Goal: Task Accomplishment & Management: Manage account settings

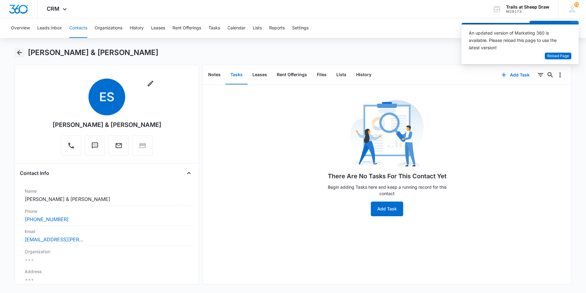
click at [20, 54] on icon "Back" at bounding box center [19, 52] width 7 height 7
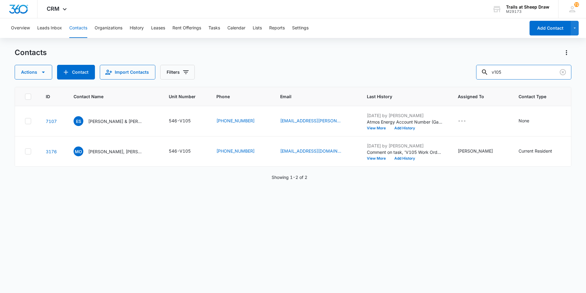
drag, startPoint x: 517, startPoint y: 72, endPoint x: 374, endPoint y: 60, distance: 143.7
click at [374, 60] on div "Contacts Actions Contact Import Contacts Filters v105" at bounding box center [293, 64] width 557 height 32
type input "v208"
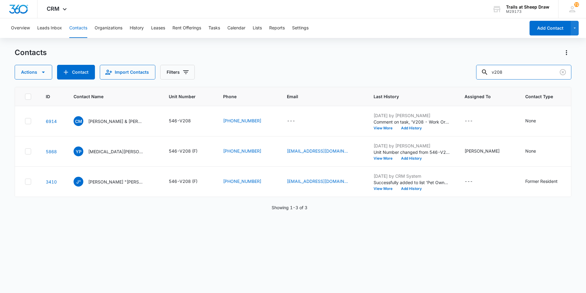
drag, startPoint x: 515, startPoint y: 73, endPoint x: 425, endPoint y: 67, distance: 90.0
click at [425, 67] on div "Actions Contact Import Contacts Filters v208" at bounding box center [293, 72] width 557 height 15
type input "l201"
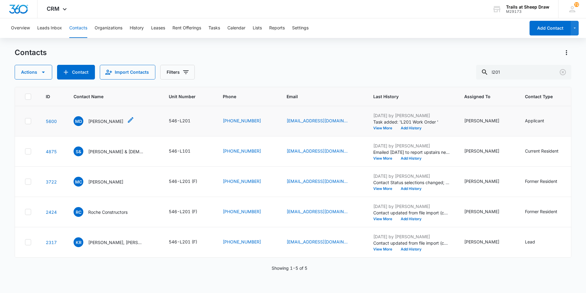
click at [100, 122] on p "Miguel Duran" at bounding box center [105, 121] width 35 height 6
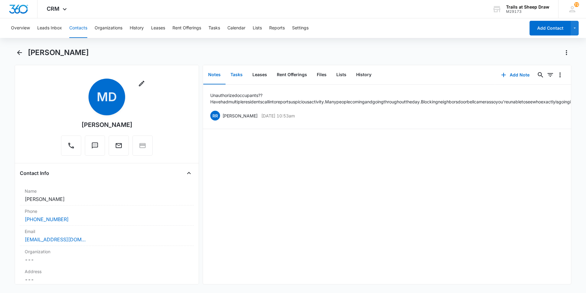
click at [233, 74] on button "Tasks" at bounding box center [237, 74] width 22 height 19
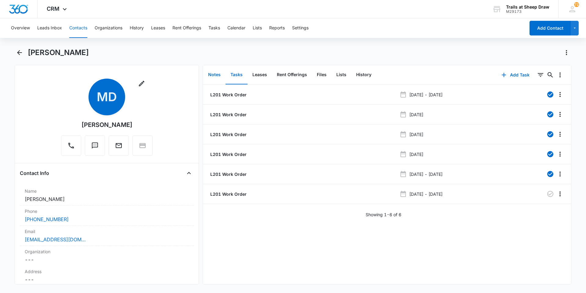
click at [219, 78] on button "Notes" at bounding box center [214, 74] width 22 height 19
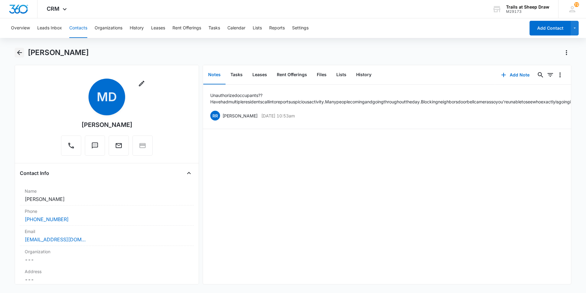
click at [20, 52] on icon "Back" at bounding box center [19, 52] width 7 height 7
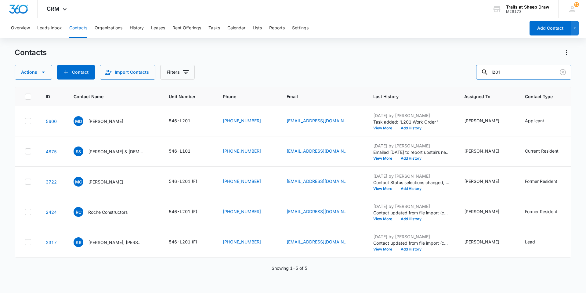
drag, startPoint x: 530, startPoint y: 73, endPoint x: 482, endPoint y: 68, distance: 48.5
click at [482, 68] on input "l201" at bounding box center [523, 72] width 95 height 15
click at [515, 71] on input "l201" at bounding box center [523, 72] width 95 height 15
click at [510, 72] on input "l201" at bounding box center [523, 72] width 95 height 15
type input "l101"
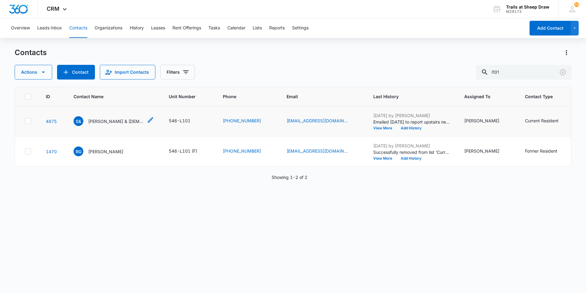
click at [111, 122] on p "Shaniece & Christian Tanguma" at bounding box center [115, 121] width 55 height 6
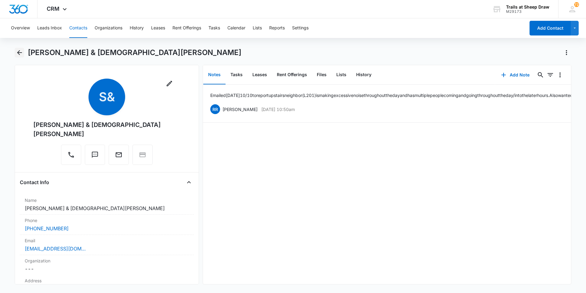
click at [20, 51] on icon "Back" at bounding box center [19, 52] width 7 height 7
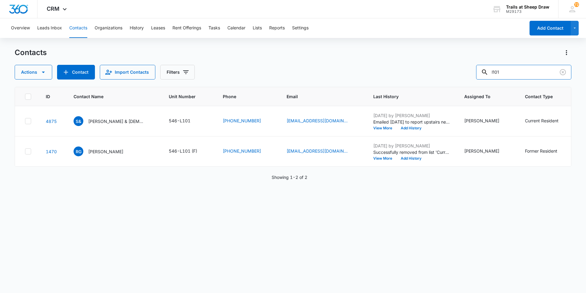
drag, startPoint x: 519, startPoint y: 78, endPoint x: 429, endPoint y: 79, distance: 89.5
click at [441, 79] on div "Actions Contact Import Contacts Filters l101" at bounding box center [293, 72] width 557 height 15
type input "m102"
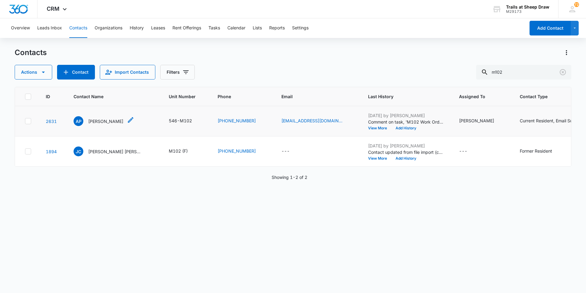
click at [116, 121] on p "Andrew Paul Vallecillo" at bounding box center [105, 121] width 35 height 6
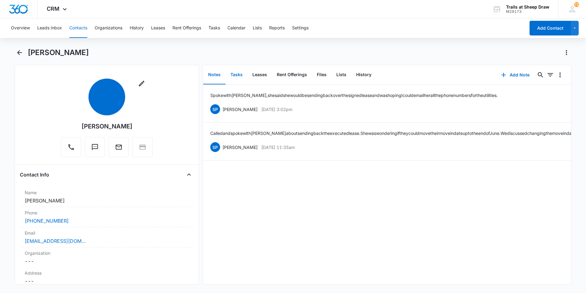
click at [231, 74] on button "Tasks" at bounding box center [237, 74] width 22 height 19
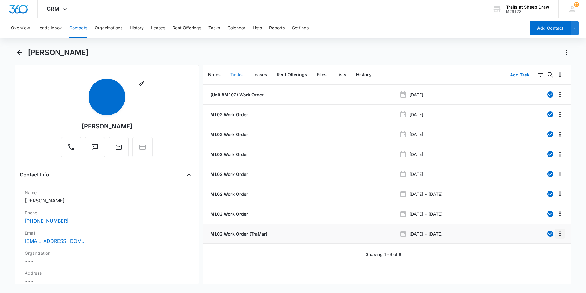
click at [557, 234] on icon "Overflow Menu" at bounding box center [560, 233] width 7 height 7
click at [359, 263] on div "(Unit #M102) Work Order Nov 6, 2023 M102 Work Order Dec 14, 2023 M102 Work Orde…" at bounding box center [387, 184] width 368 height 199
click at [563, 238] on li "M102 Work Order (TraMar) Sep 11, 2025 - Sep 15, 2025" at bounding box center [387, 234] width 368 height 20
click at [559, 232] on icon "Overflow Menu" at bounding box center [560, 233] width 7 height 7
click at [536, 248] on div "Edit" at bounding box center [539, 250] width 13 height 4
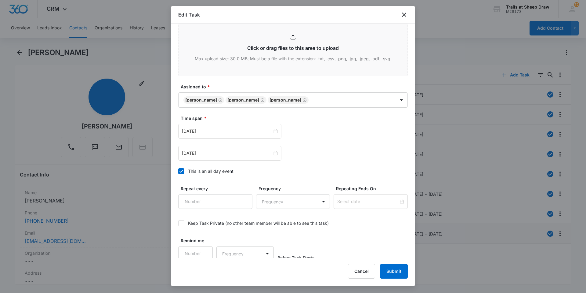
scroll to position [285, 0]
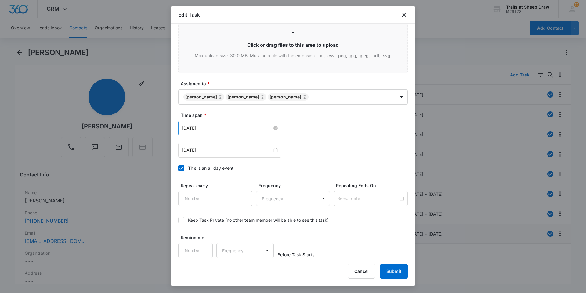
click at [246, 128] on input "Sep 11, 2025" at bounding box center [227, 128] width 90 height 7
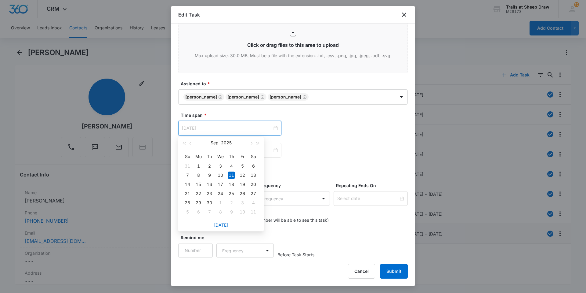
type input "Sep 11, 2025"
click at [234, 177] on div "11" at bounding box center [231, 174] width 7 height 7
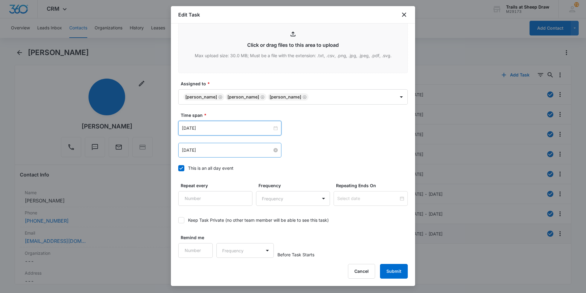
click at [219, 151] on input "Sep 15, 2025" at bounding box center [227, 150] width 90 height 7
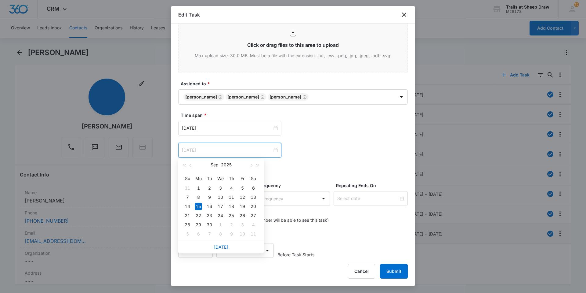
type input "Sep 15, 2025"
click at [221, 127] on input "Sep 11, 2025" at bounding box center [227, 128] width 90 height 7
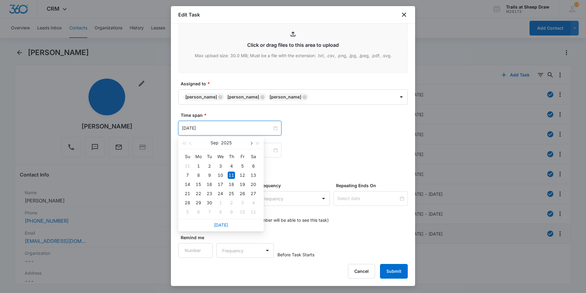
click at [252, 143] on span "button" at bounding box center [251, 143] width 3 height 3
click at [193, 144] on button "button" at bounding box center [191, 143] width 7 height 12
click at [230, 184] on div "16" at bounding box center [231, 183] width 7 height 7
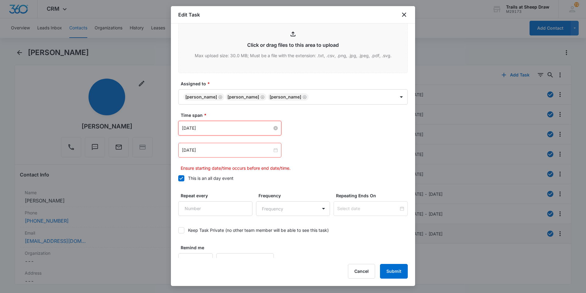
click at [219, 130] on input "Oct 16, 2025" at bounding box center [227, 128] width 90 height 7
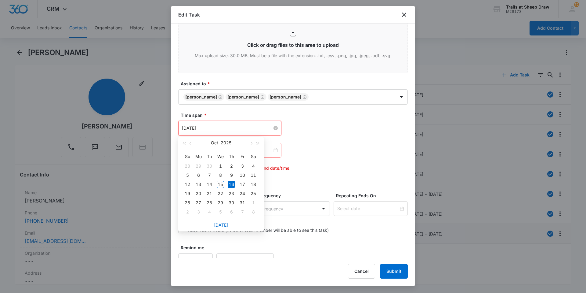
click at [195, 127] on input "Oct 16, 2025" at bounding box center [227, 128] width 90 height 7
type input "Oct 15, 2025"
click at [221, 184] on div "15" at bounding box center [220, 183] width 7 height 7
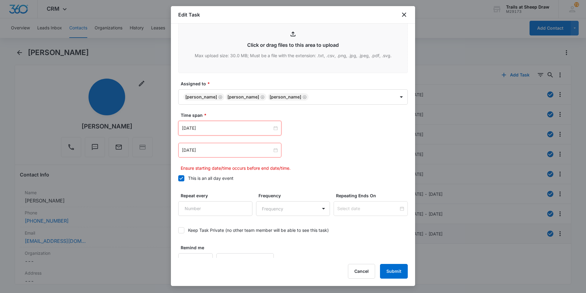
click at [211, 146] on div "Sep 15, 2025" at bounding box center [229, 150] width 103 height 15
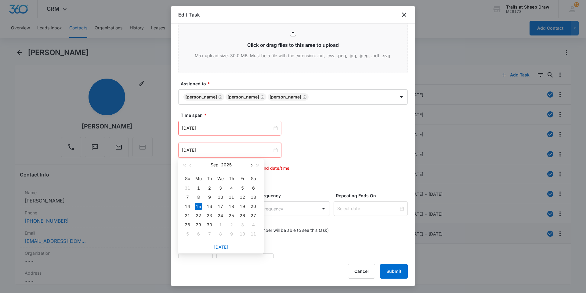
click at [250, 165] on span "button" at bounding box center [251, 165] width 3 height 3
click at [251, 168] on button "button" at bounding box center [251, 164] width 7 height 12
click at [193, 166] on button "button" at bounding box center [191, 164] width 7 height 12
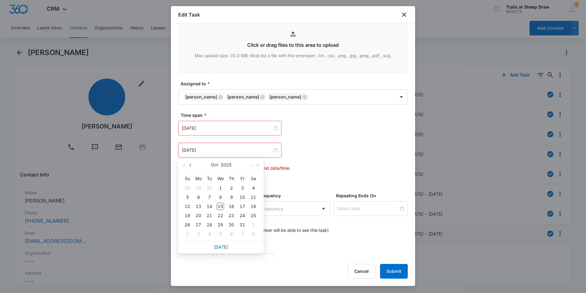
click at [191, 165] on span "button" at bounding box center [191, 165] width 3 height 3
click at [191, 168] on button "button" at bounding box center [191, 164] width 7 height 12
click at [250, 163] on button "button" at bounding box center [251, 164] width 7 height 12
click at [253, 163] on button "button" at bounding box center [251, 164] width 7 height 12
type input "Oct 16, 2025"
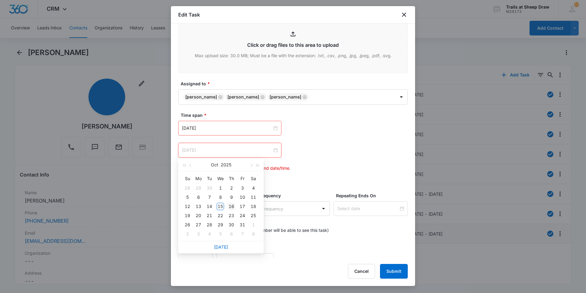
click at [233, 207] on div "16" at bounding box center [231, 205] width 7 height 7
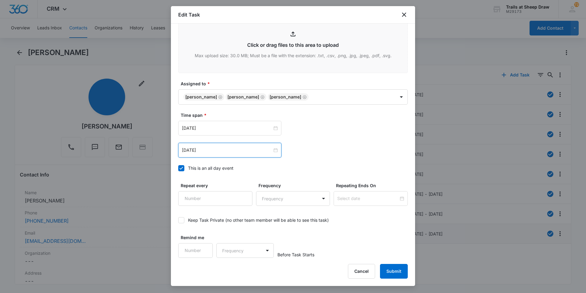
click at [318, 151] on div "Oct 16, 2025 Oct 2025 Su Mo Tu We Th Fr Sa 28 29 30 1 2 3 4 5 6 7 8 9 10 11 12 …" at bounding box center [293, 150] width 230 height 15
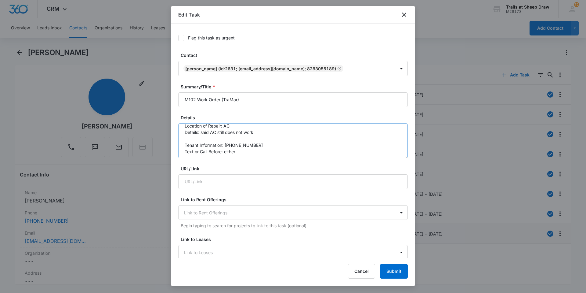
scroll to position [6, 0]
drag, startPoint x: 219, startPoint y: 100, endPoint x: 253, endPoint y: 98, distance: 34.2
click at [253, 98] on input "M102 Work Order (TraMar)" at bounding box center [293, 99] width 230 height 15
click at [253, 99] on input "M102 Work Order (TraMar)" at bounding box center [293, 99] width 230 height 15
drag, startPoint x: 224, startPoint y: 101, endPoint x: 246, endPoint y: 101, distance: 21.7
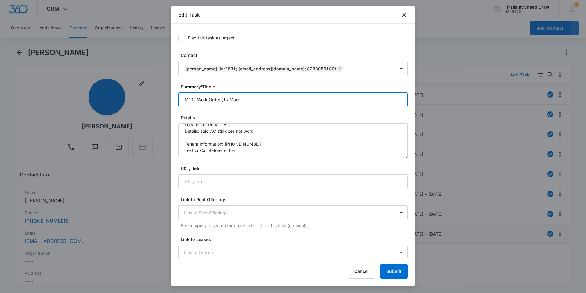
click at [245, 100] on input "M102 Work Order (TraMar)" at bounding box center [293, 99] width 230 height 15
type input "M102 Work Order AC still not working"
click at [389, 271] on button "Submit" at bounding box center [394, 271] width 28 height 15
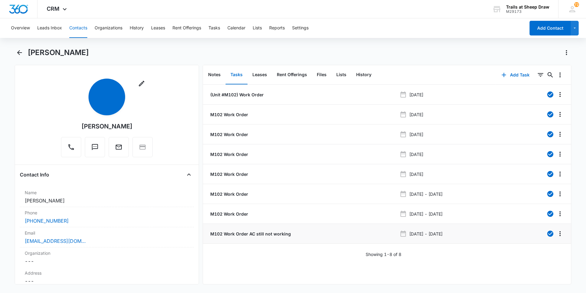
click at [14, 49] on main "Andrew Paul Vallecillo Remove Andrew Paul Vallecillo Contact Info Name Cancel S…" at bounding box center [293, 170] width 586 height 244
click at [17, 51] on icon "Back" at bounding box center [19, 52] width 7 height 7
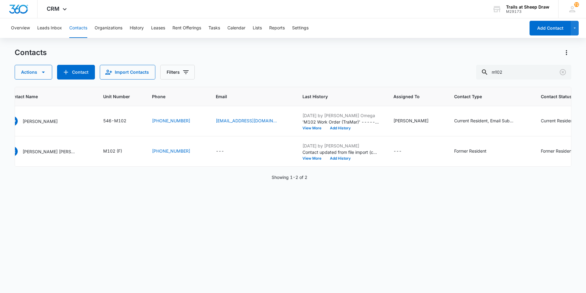
scroll to position [0, 118]
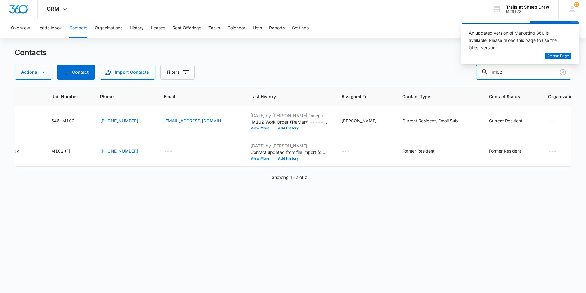
drag, startPoint x: 524, startPoint y: 71, endPoint x: 396, endPoint y: 64, distance: 128.5
click at [396, 64] on div "Contacts Actions Contact Import Contacts Filters m102" at bounding box center [293, 64] width 557 height 32
type input "s308"
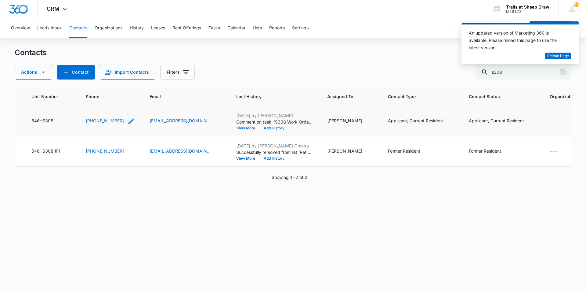
click at [95, 121] on link "(402) 657-3804" at bounding box center [105, 120] width 38 height 6
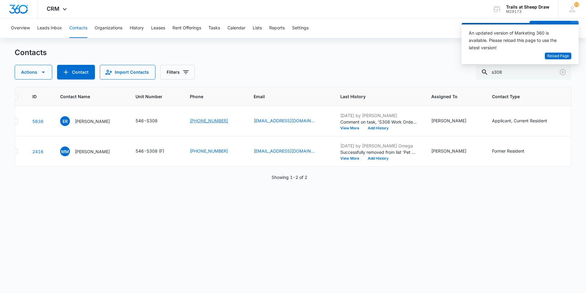
scroll to position [0, 0]
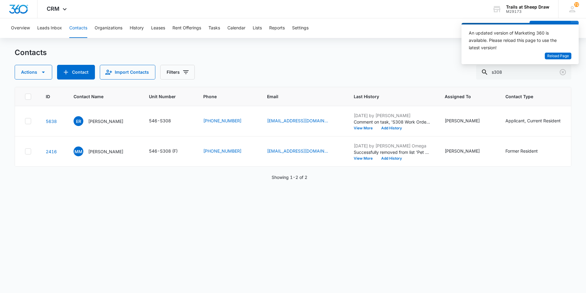
click at [187, 261] on div "ID Contact Name Unit Number Phone Email Last History Assigned To Contact Type C…" at bounding box center [293, 186] width 557 height 198
